Goal: Task Accomplishment & Management: Manage account settings

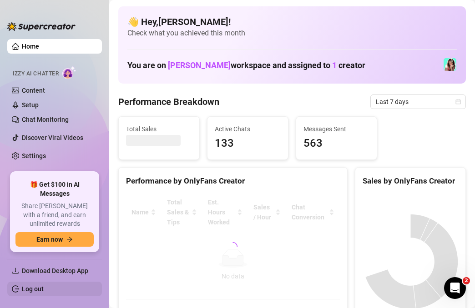
click at [30, 291] on link "Log out" at bounding box center [33, 289] width 22 height 7
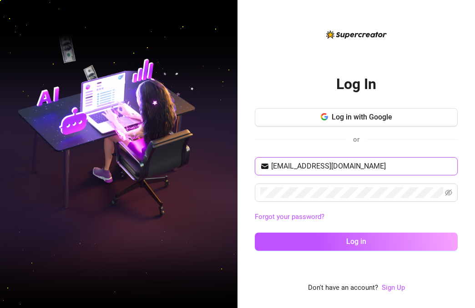
type input "keepsassyph@yahoo.com"
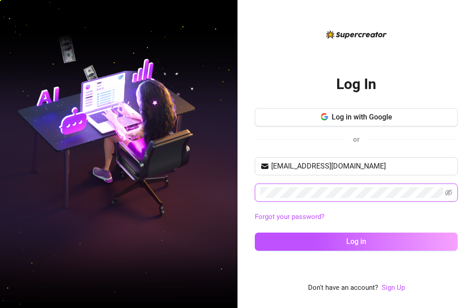
click at [356, 241] on button "Log in" at bounding box center [356, 242] width 203 height 18
